Goal: Ask a question: Seek information or help from site administrators or community

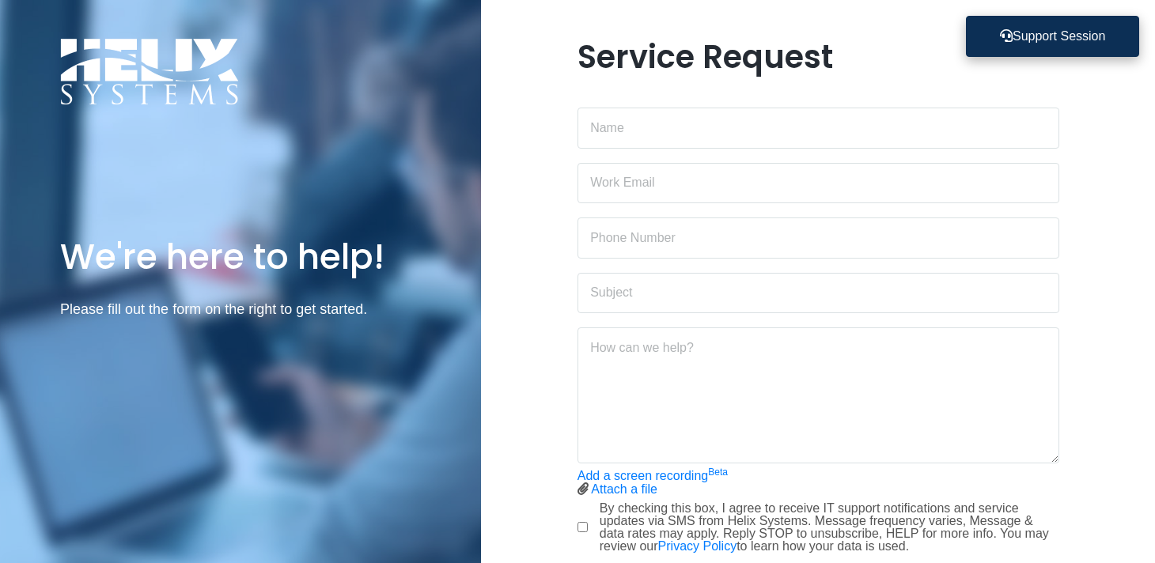
click at [1063, 32] on button "Support Session" at bounding box center [1052, 36] width 173 height 41
click at [1069, 40] on button "Support Session" at bounding box center [1052, 36] width 173 height 41
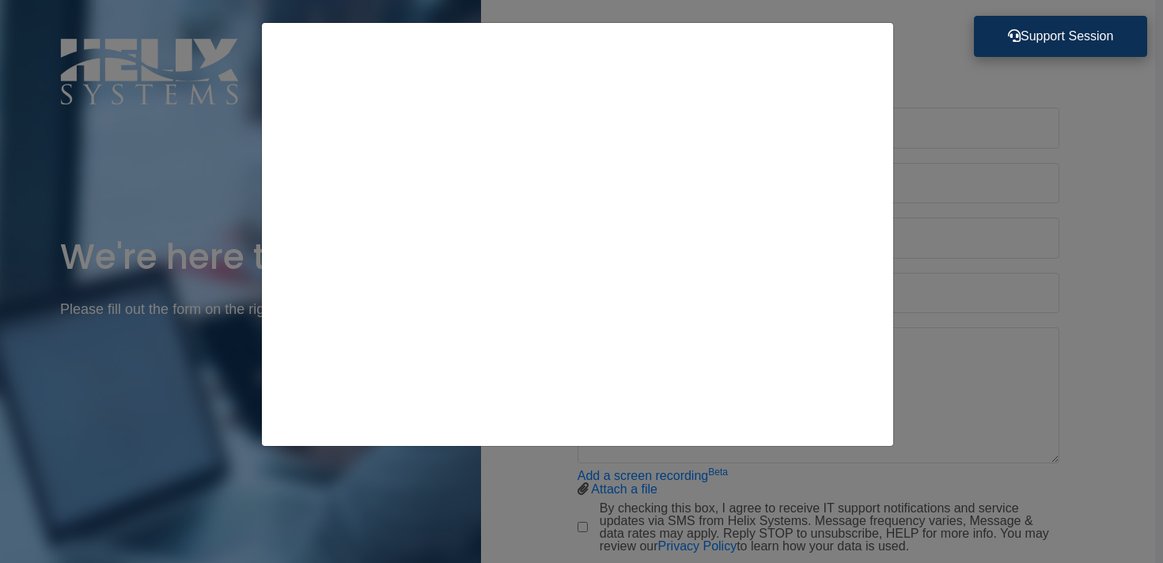
click at [1044, 35] on button "Support Session" at bounding box center [1060, 36] width 173 height 41
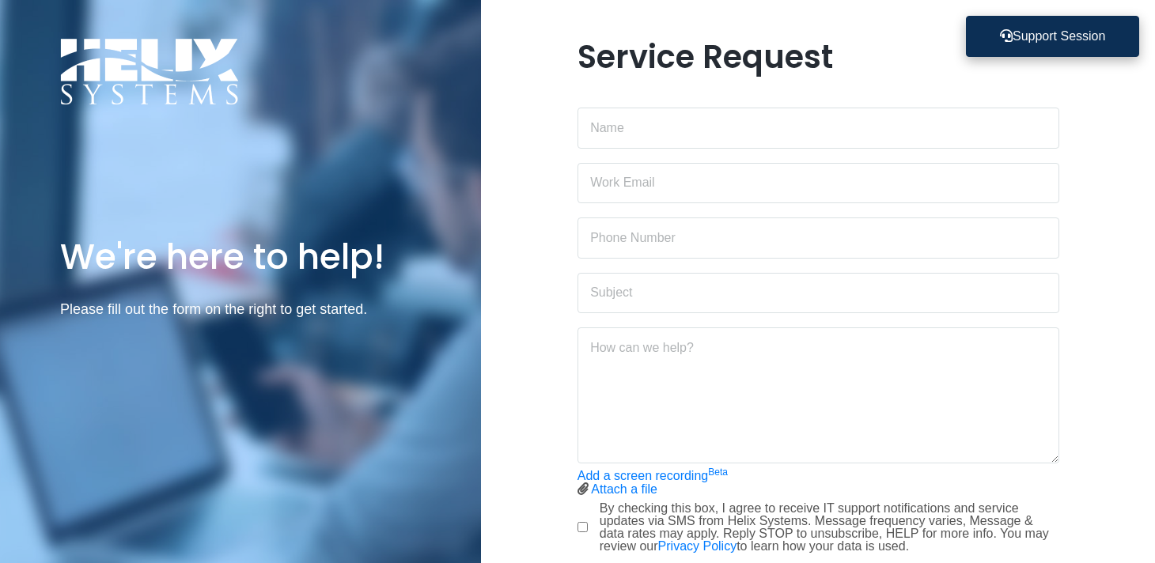
click at [1013, 28] on button "Support Session" at bounding box center [1052, 36] width 173 height 41
click at [1043, 44] on button "Support Session" at bounding box center [1052, 36] width 173 height 41
